Goal: Complete application form

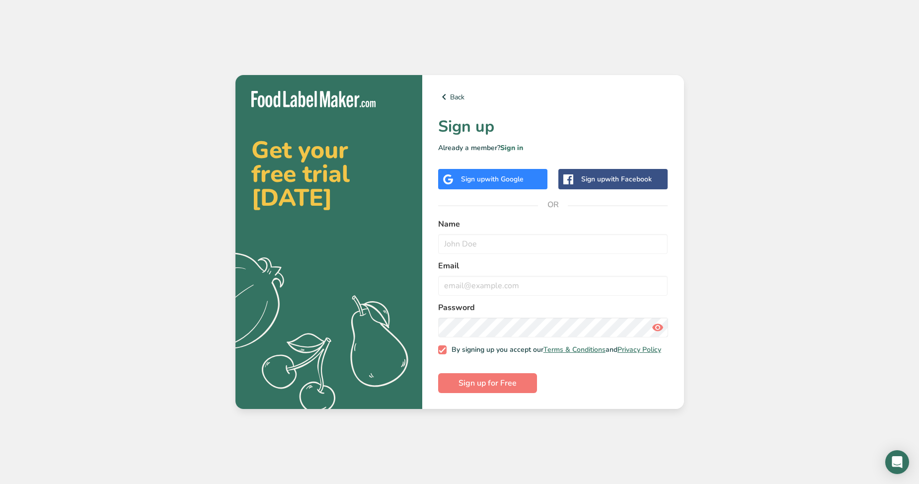
click at [519, 176] on span "with Google" at bounding box center [504, 178] width 39 height 9
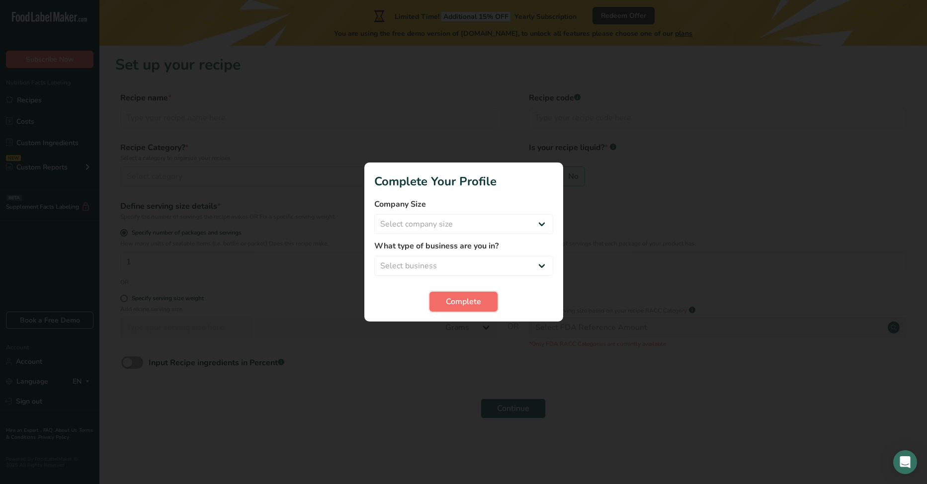
click at [487, 307] on button "Complete" at bounding box center [463, 302] width 68 height 20
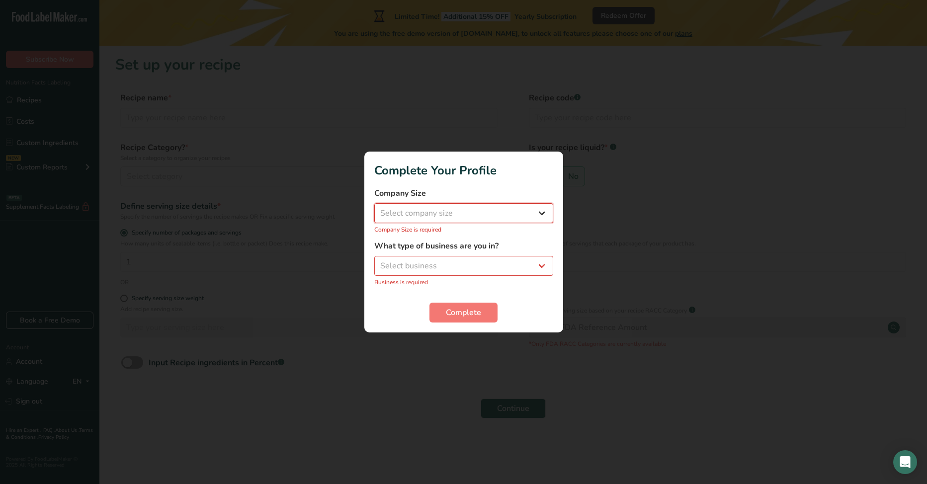
click at [497, 213] on select "Select company size Fewer than 10 Employees 10 to 50 Employees 51 to 500 Employ…" at bounding box center [463, 213] width 179 height 20
select select "1"
click at [374, 209] on select "Select company size Fewer than 10 Employees 10 to 50 Employees 51 to 500 Employ…" at bounding box center [463, 213] width 179 height 20
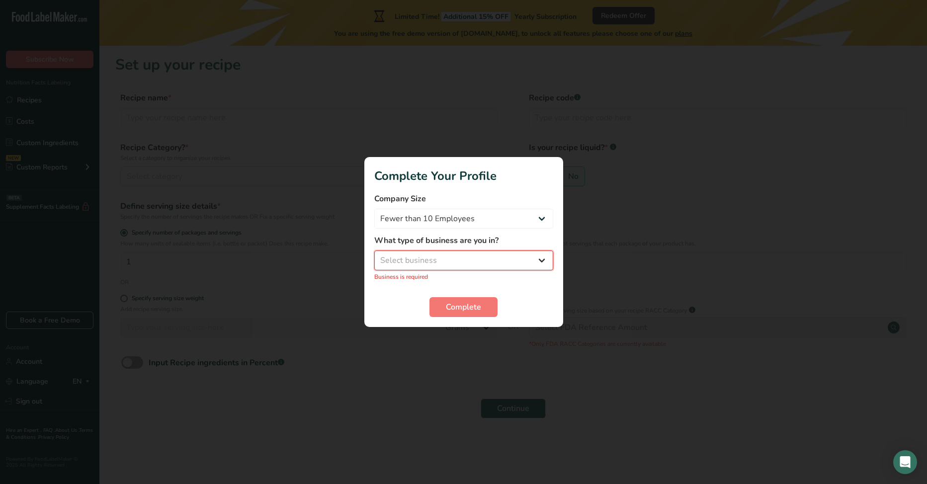
click at [498, 252] on select "Select business Packaged Food Manufacturer Restaurant & Cafe Bakery Meal Plans …" at bounding box center [463, 260] width 179 height 20
select select "8"
click at [374, 256] on select "Select business Packaged Food Manufacturer Restaurant & Cafe Bakery Meal Plans …" at bounding box center [463, 260] width 179 height 20
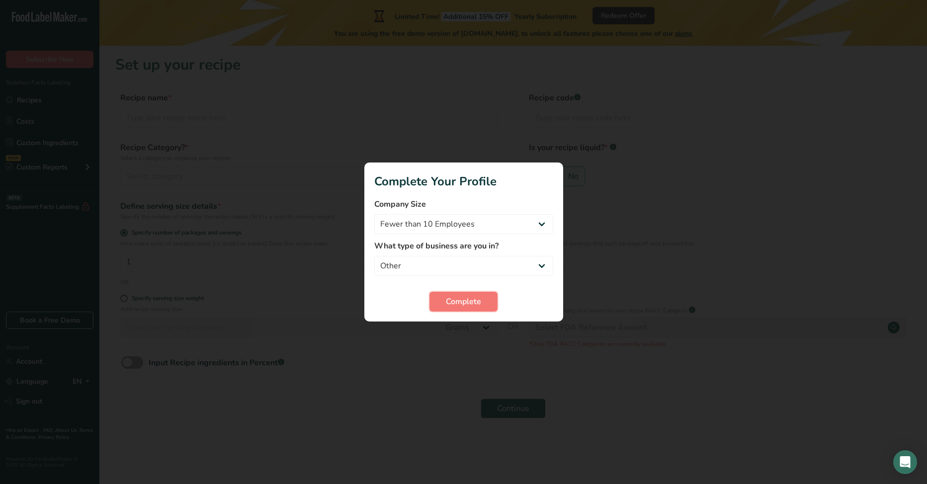
click at [477, 305] on span "Complete" at bounding box center [463, 302] width 35 height 12
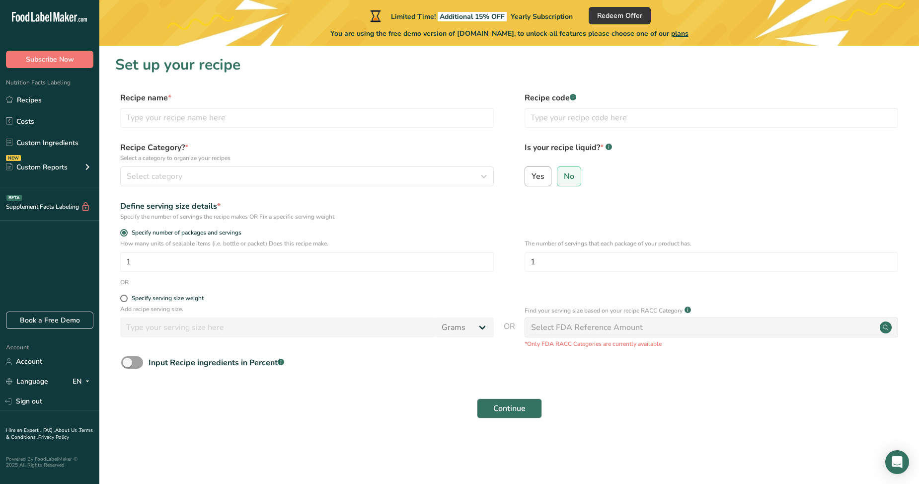
click at [542, 171] on span "Yes" at bounding box center [538, 176] width 13 height 10
click at [532, 173] on input "Yes" at bounding box center [528, 176] width 6 height 6
radio input "true"
select select "22"
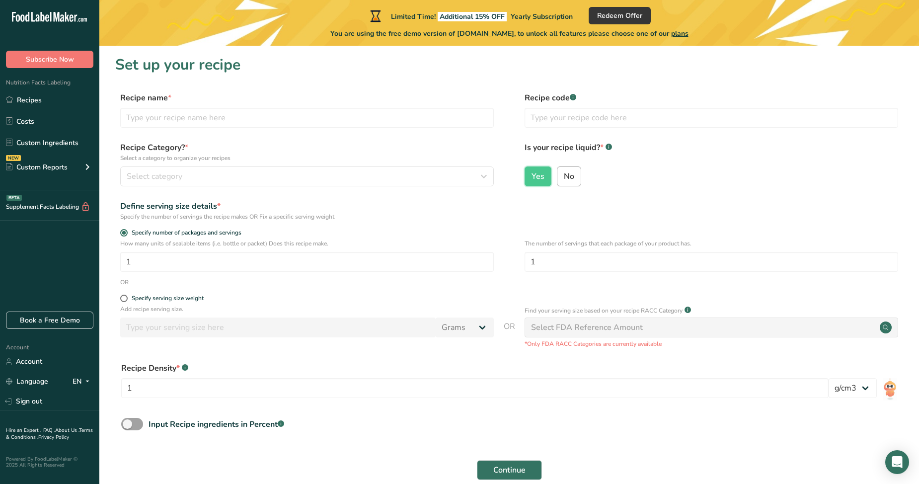
click at [557, 174] on label "No" at bounding box center [569, 176] width 24 height 20
click at [558, 174] on input "No" at bounding box center [561, 176] width 6 height 6
radio input "true"
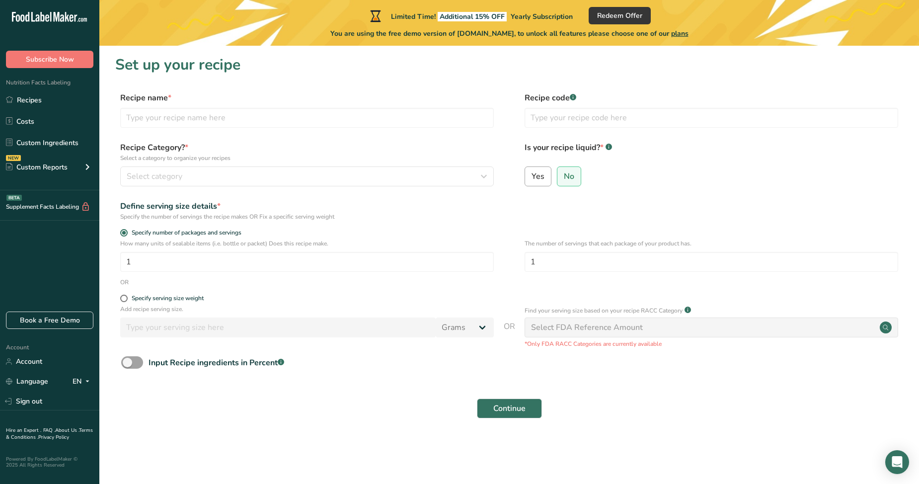
click at [549, 175] on label "Yes" at bounding box center [538, 176] width 27 height 20
click at [532, 175] on input "Yes" at bounding box center [528, 176] width 6 height 6
radio input "true"
radio input "false"
select select "22"
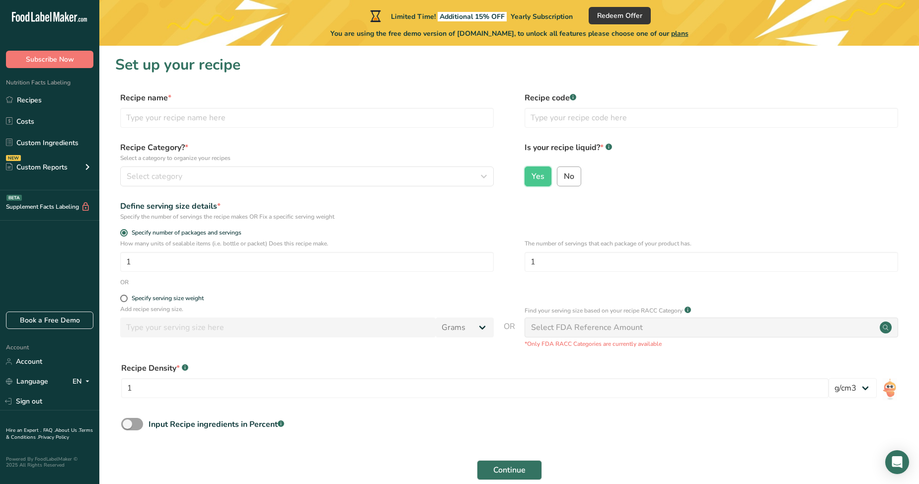
click at [561, 172] on label "No" at bounding box center [569, 176] width 24 height 20
click at [561, 173] on input "No" at bounding box center [561, 176] width 6 height 6
radio input "true"
radio input "false"
